Goal: Task Accomplishment & Management: Manage account settings

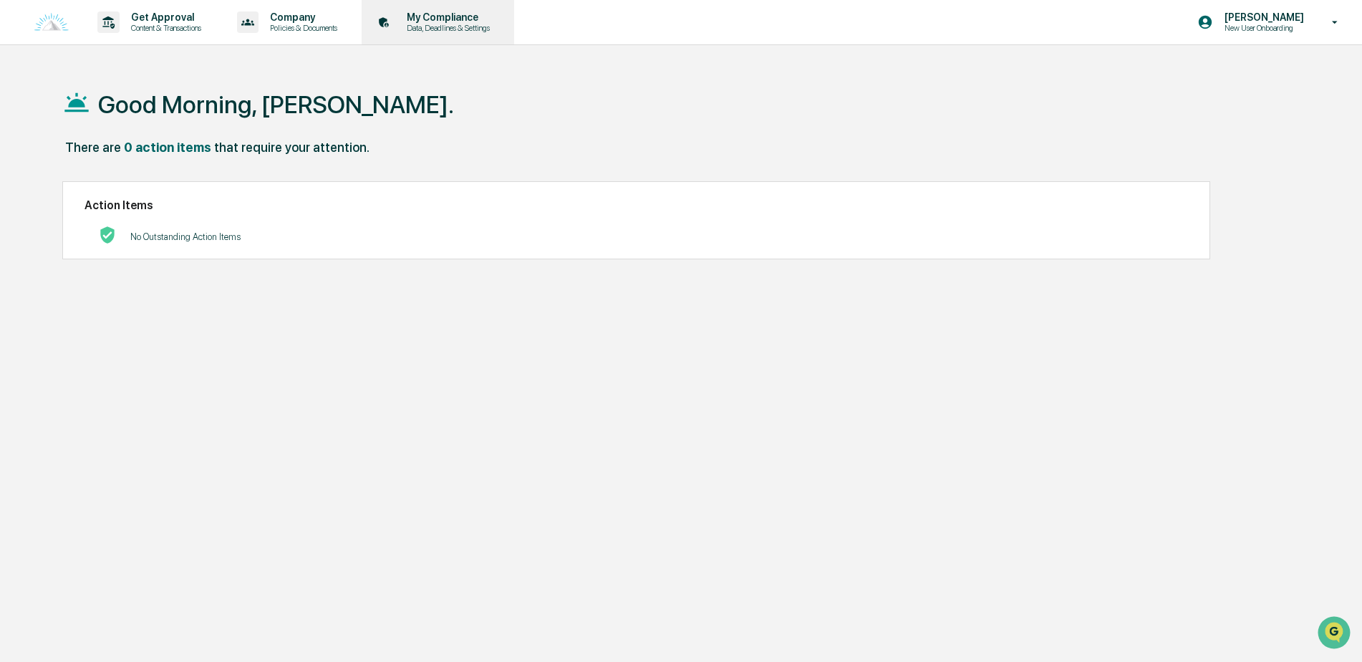
click at [461, 14] on p "My Compliance" at bounding box center [446, 16] width 102 height 11
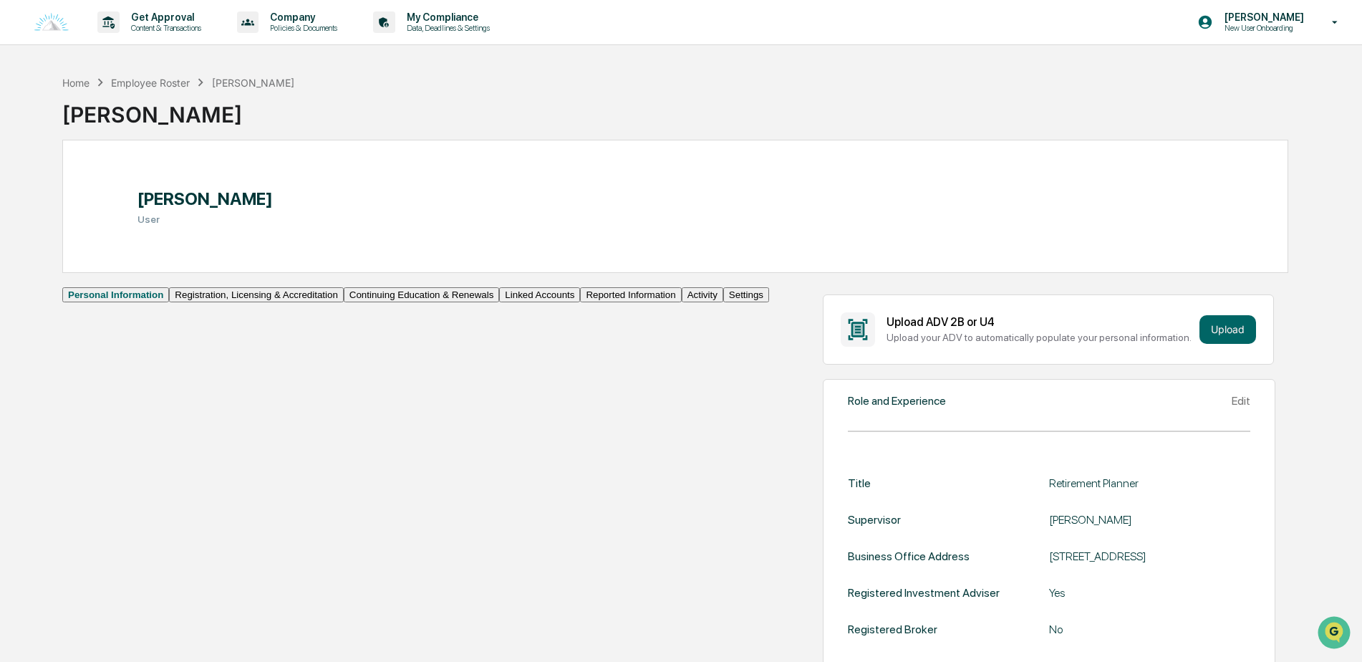
click at [499, 302] on button "Linked Accounts" at bounding box center [539, 294] width 81 height 15
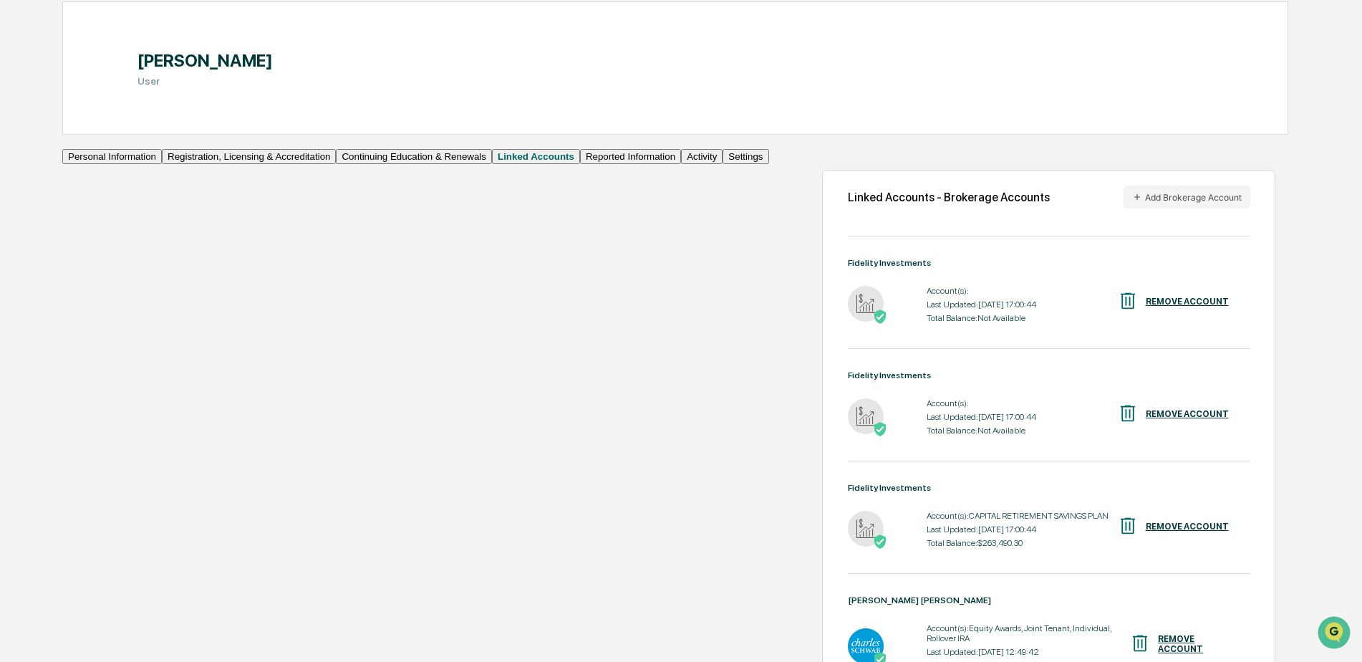
scroll to position [143, 0]
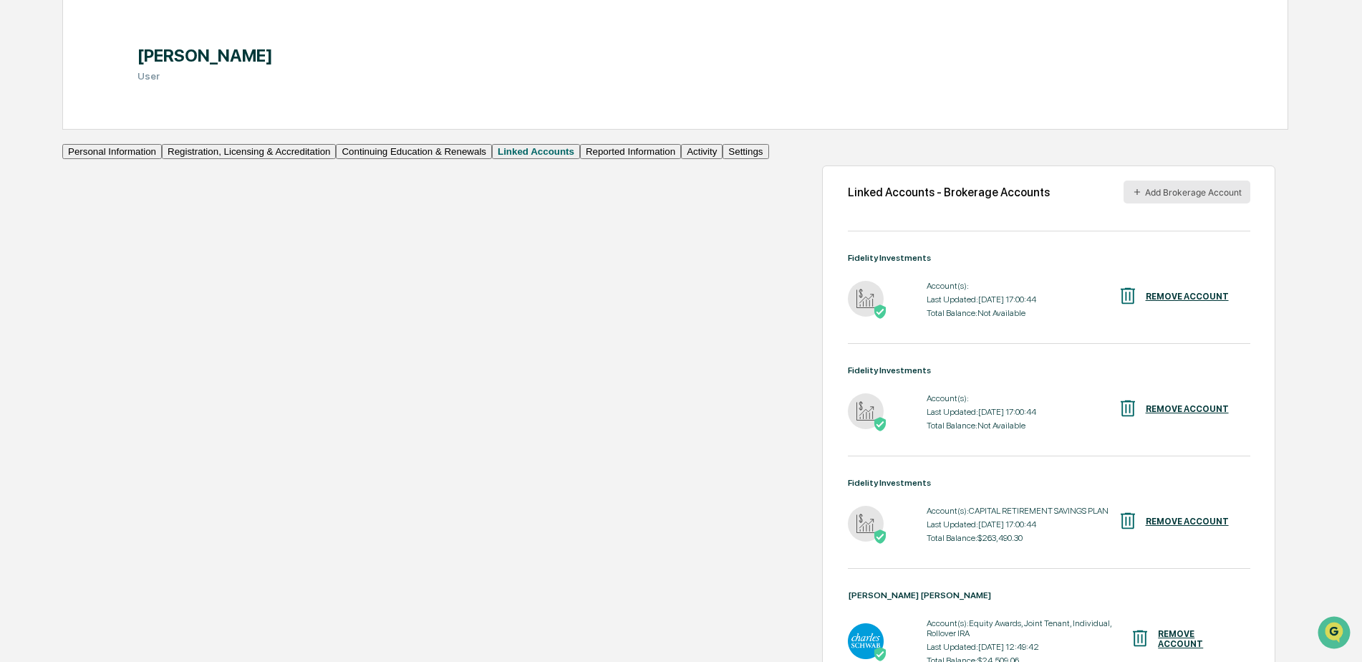
click at [1163, 203] on button "Add Brokerage Account" at bounding box center [1187, 192] width 127 height 23
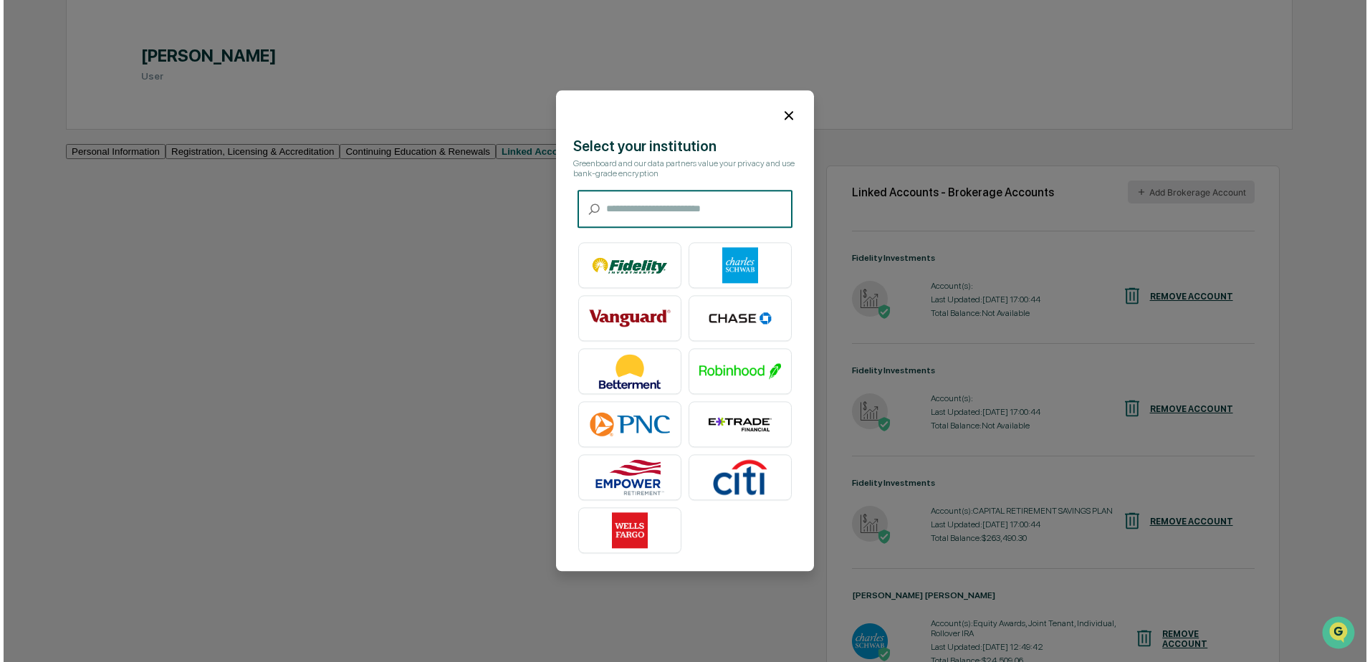
scroll to position [144, 0]
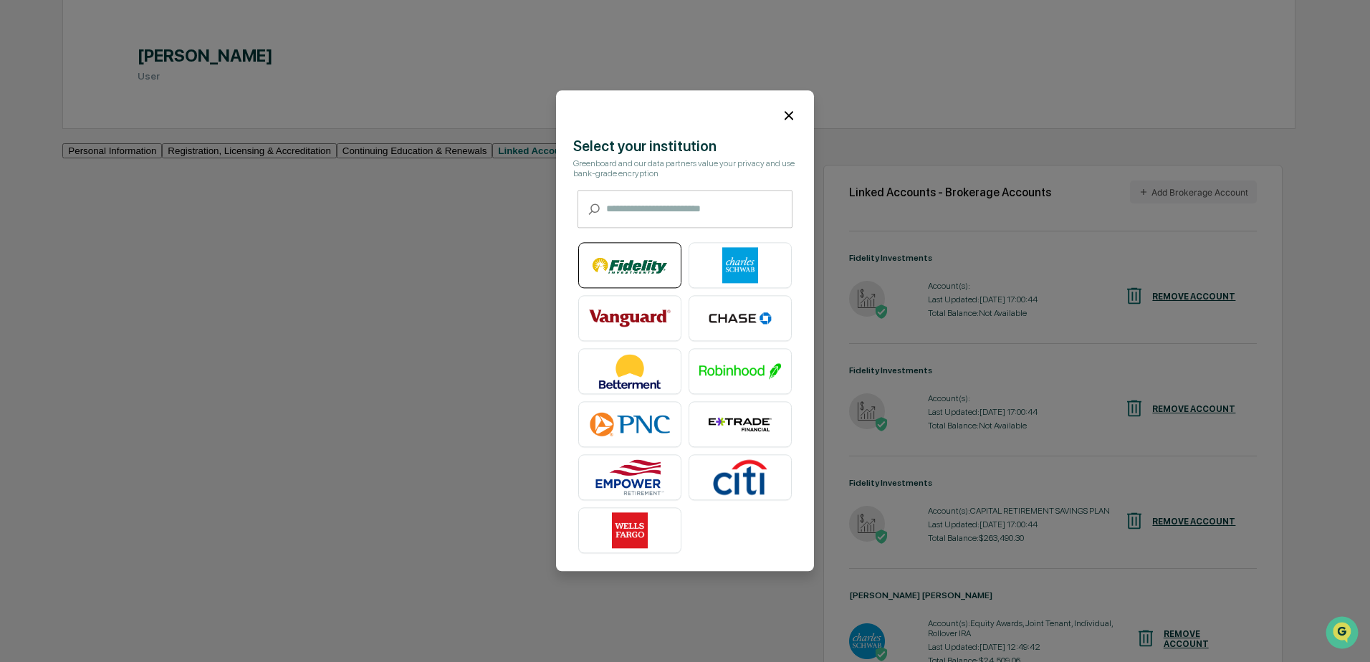
click at [646, 264] on img at bounding box center [630, 266] width 82 height 36
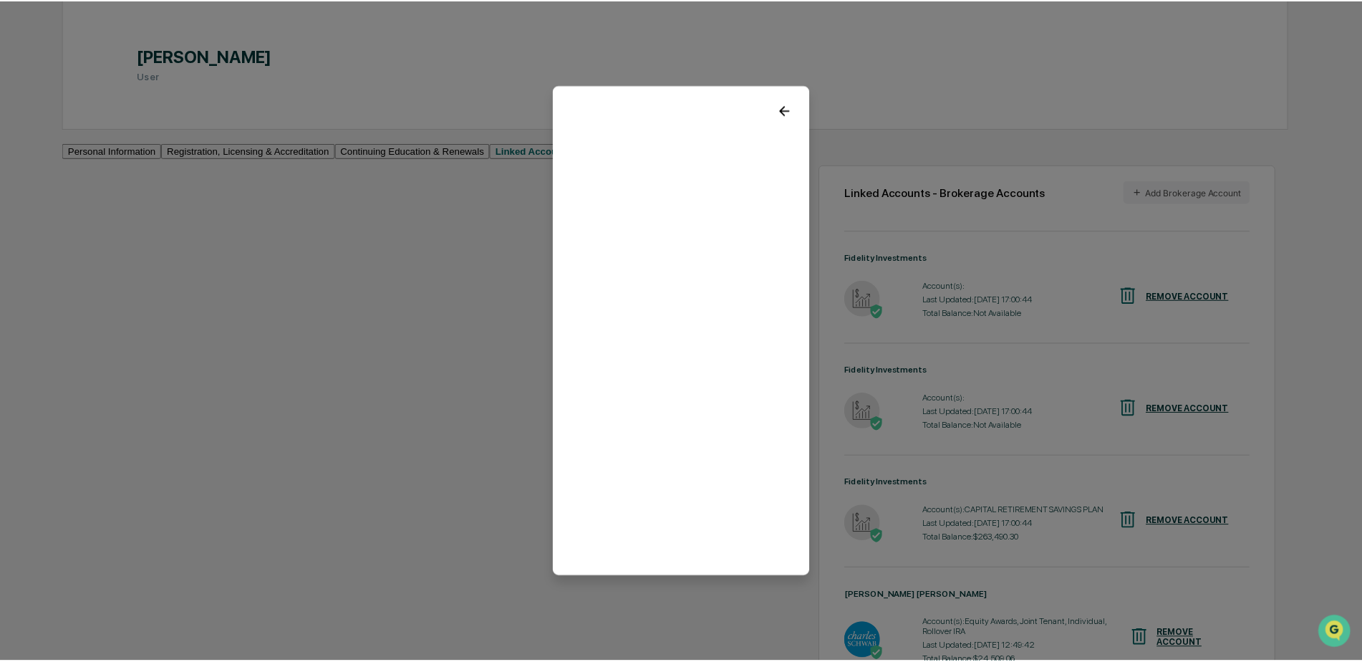
scroll to position [143, 0]
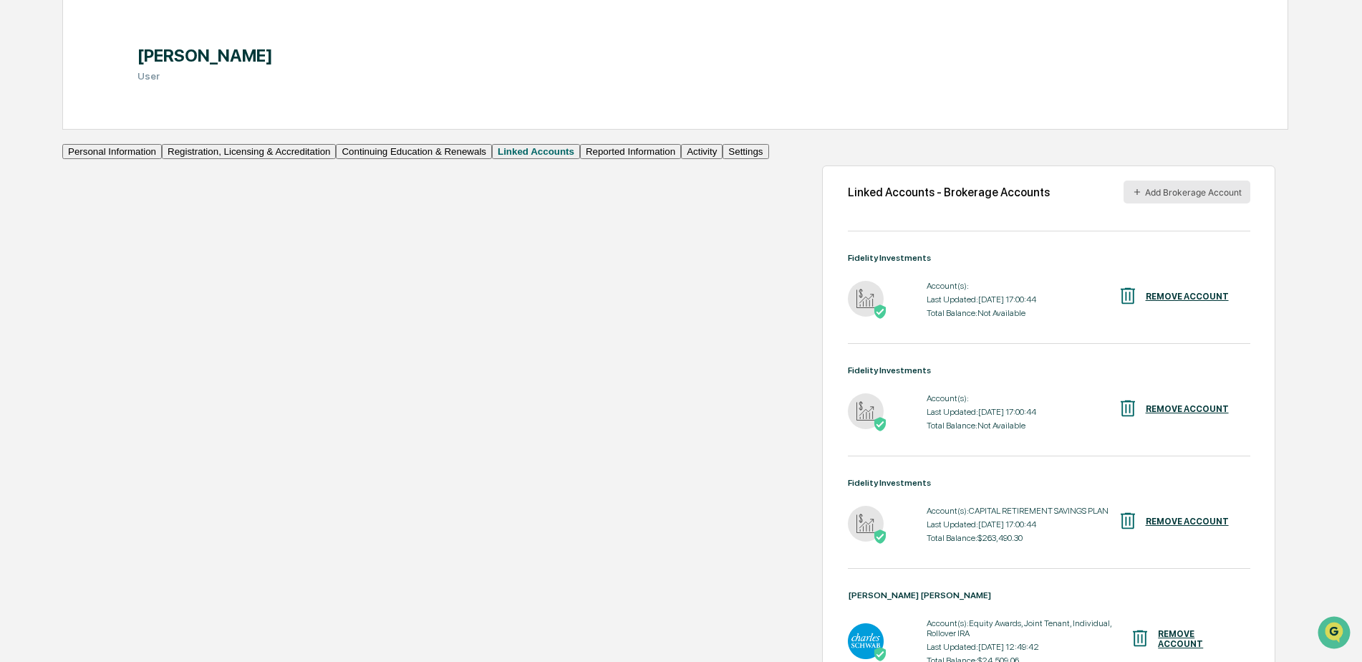
click at [1166, 203] on button "Add Brokerage Account" at bounding box center [1187, 192] width 127 height 23
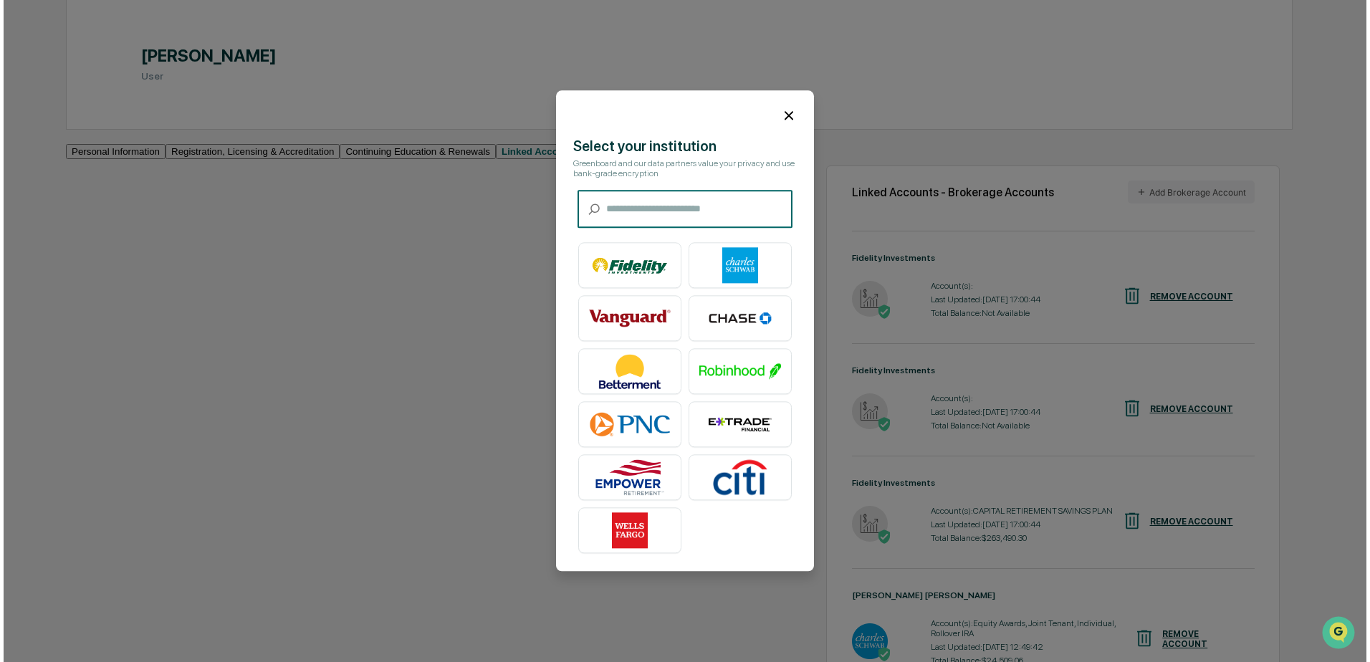
scroll to position [144, 0]
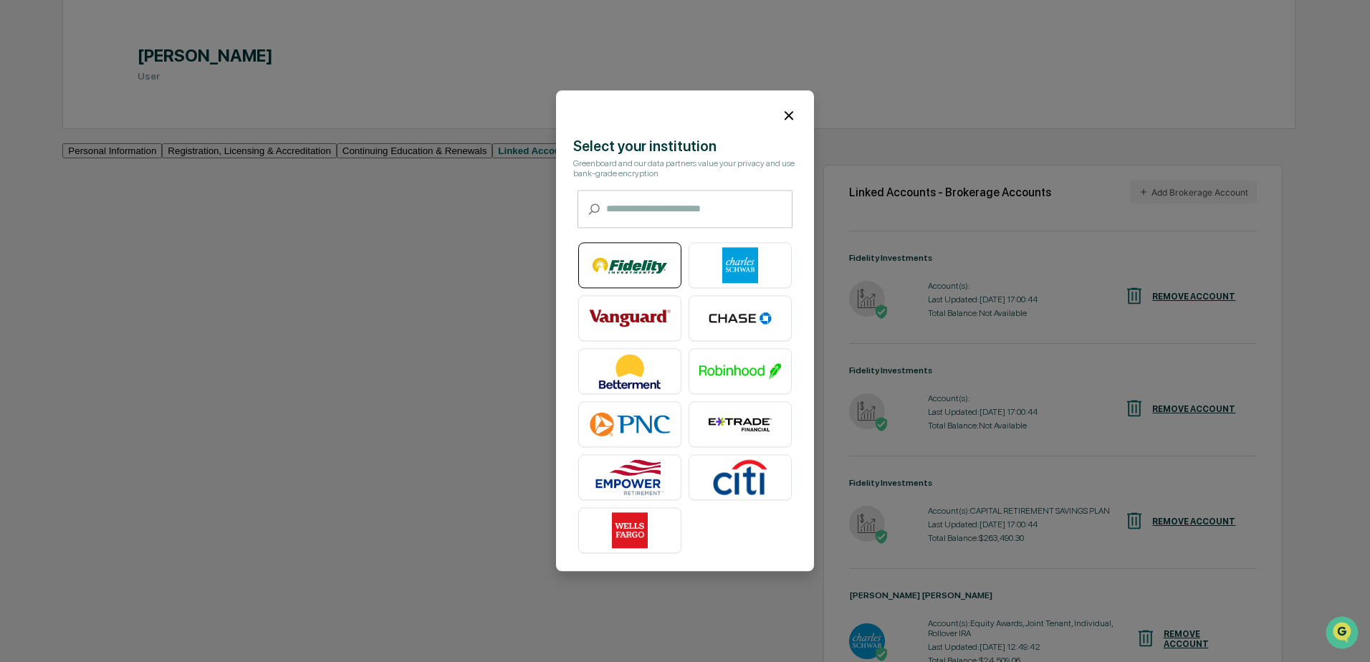
click at [625, 259] on img at bounding box center [630, 266] width 82 height 36
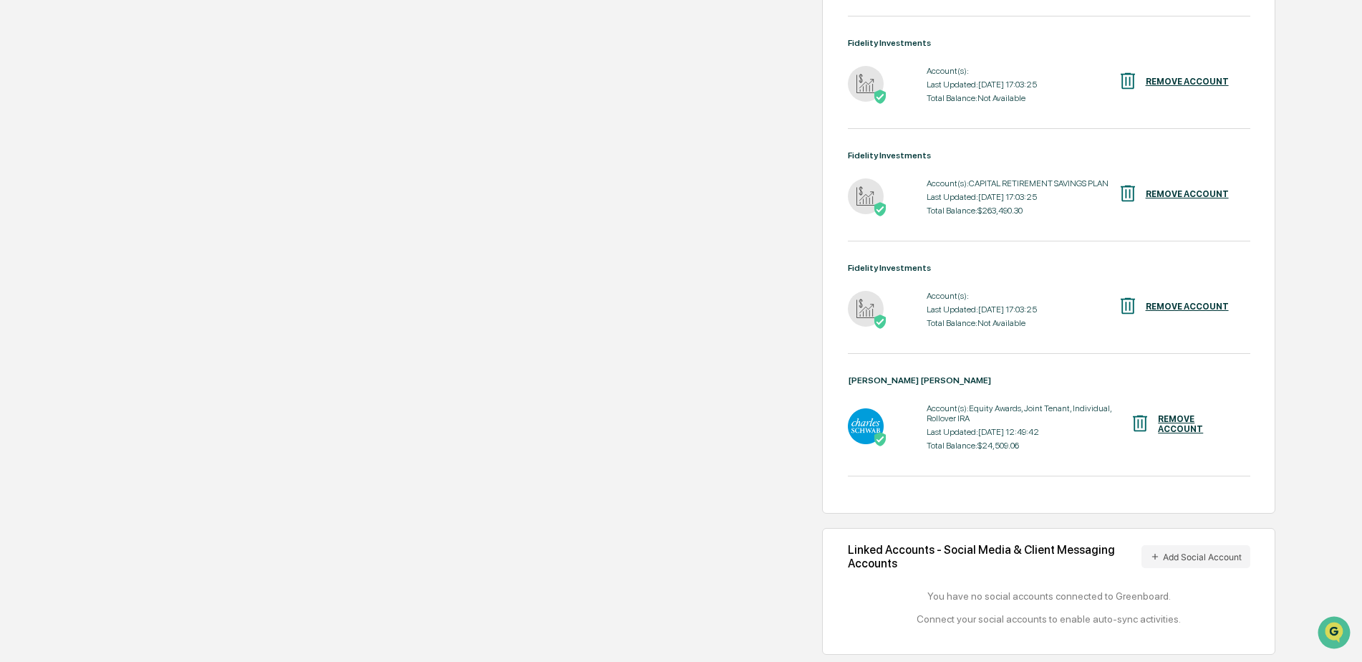
scroll to position [519, 0]
click at [1142, 549] on button "Add Social Account" at bounding box center [1196, 556] width 109 height 23
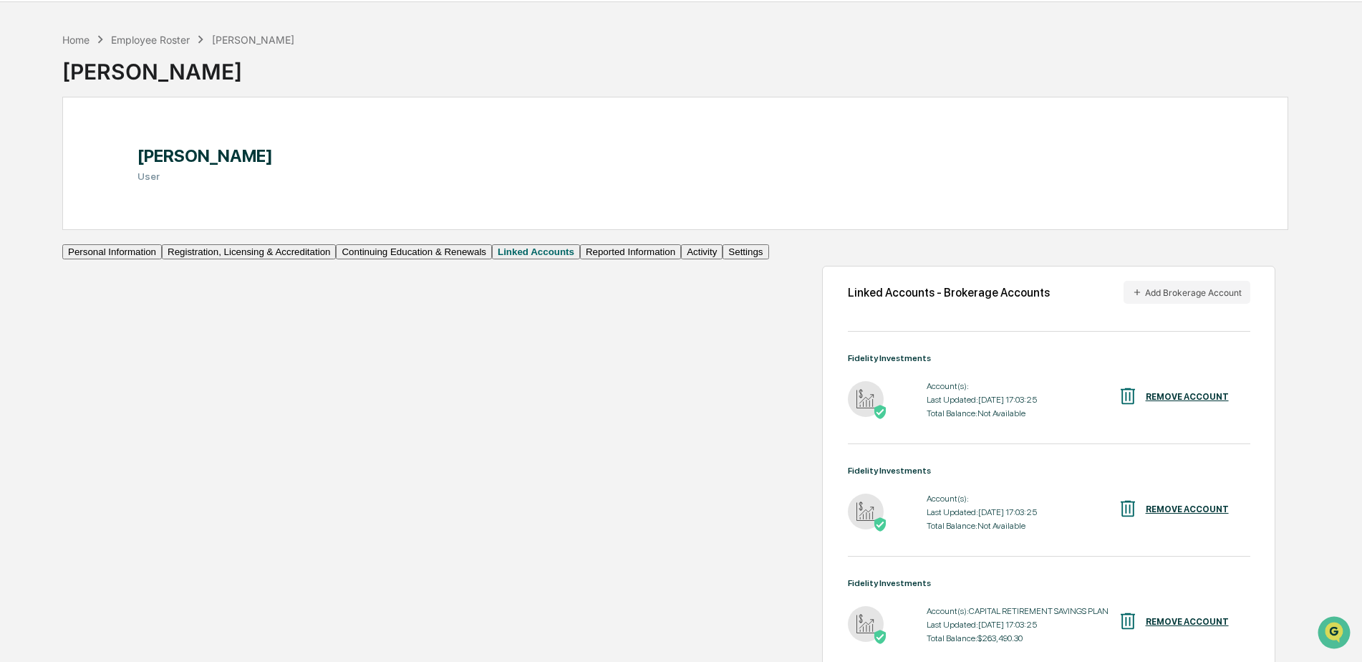
scroll to position [0, 0]
